Goal: Find specific page/section: Find specific page/section

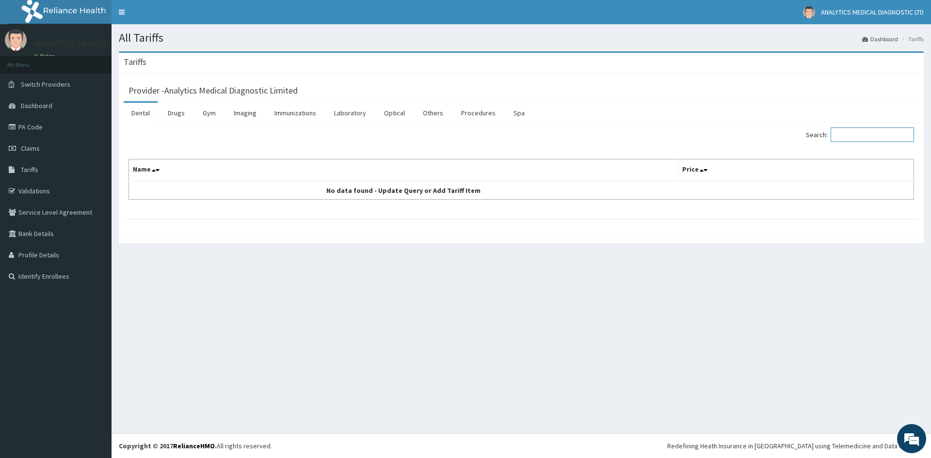
click at [854, 134] on input "Search:" at bounding box center [872, 135] width 83 height 15
click at [253, 110] on link "Imaging" at bounding box center [245, 113] width 38 height 20
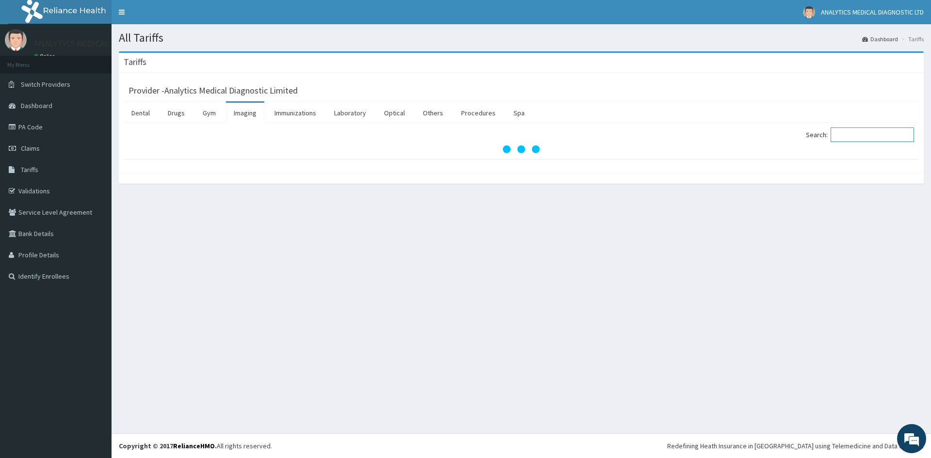
click at [851, 134] on input "Search:" at bounding box center [872, 135] width 83 height 15
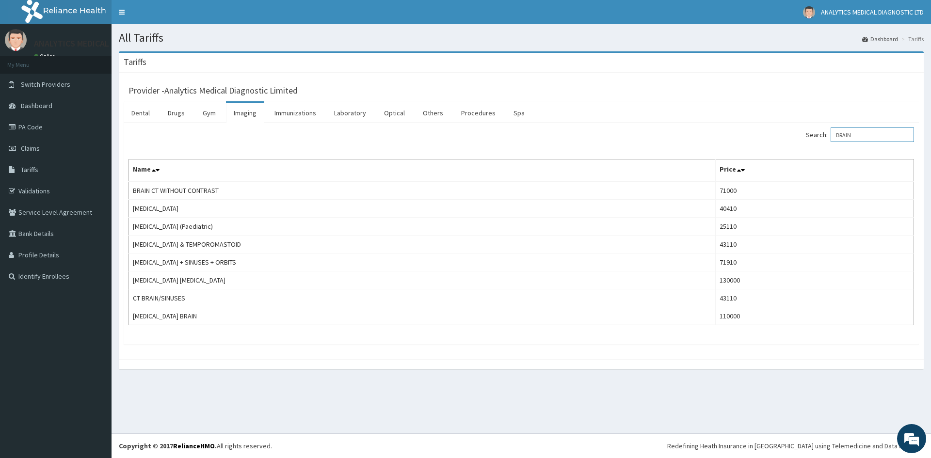
click at [877, 136] on input "BRAIN" at bounding box center [872, 135] width 83 height 15
type input "B"
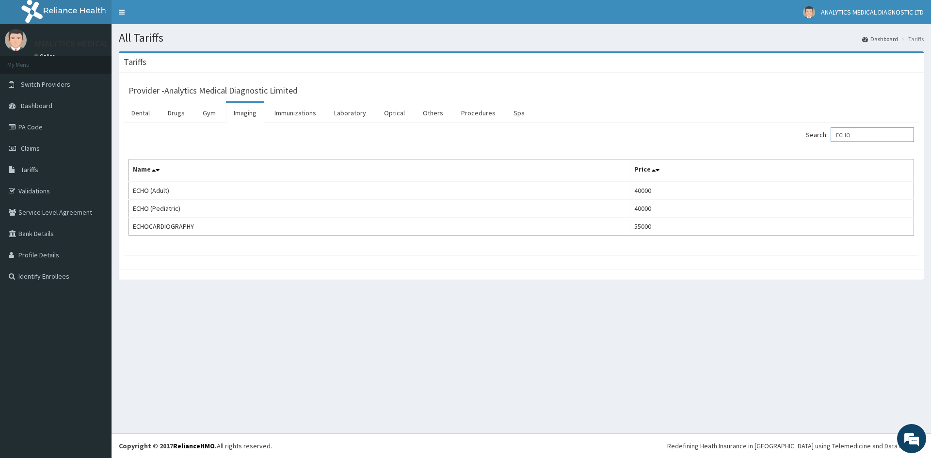
type input "ECHO"
